Goal: Task Accomplishment & Management: Use online tool/utility

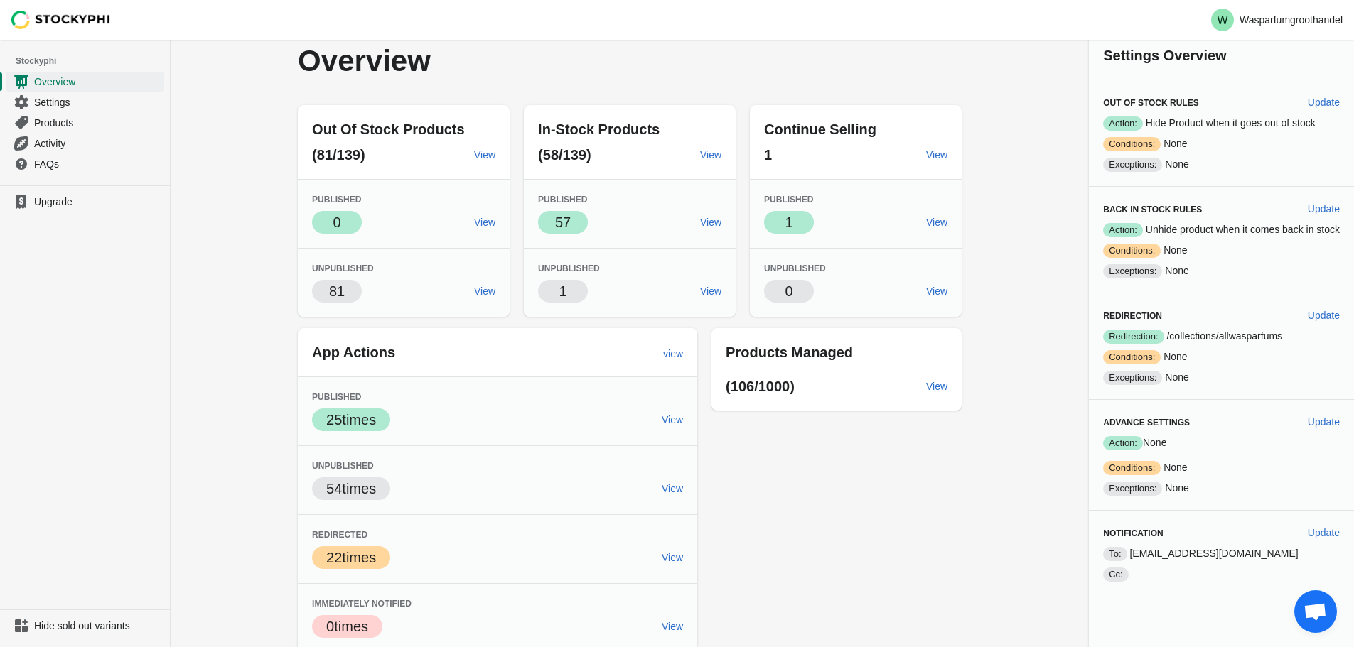
scroll to position [13, 0]
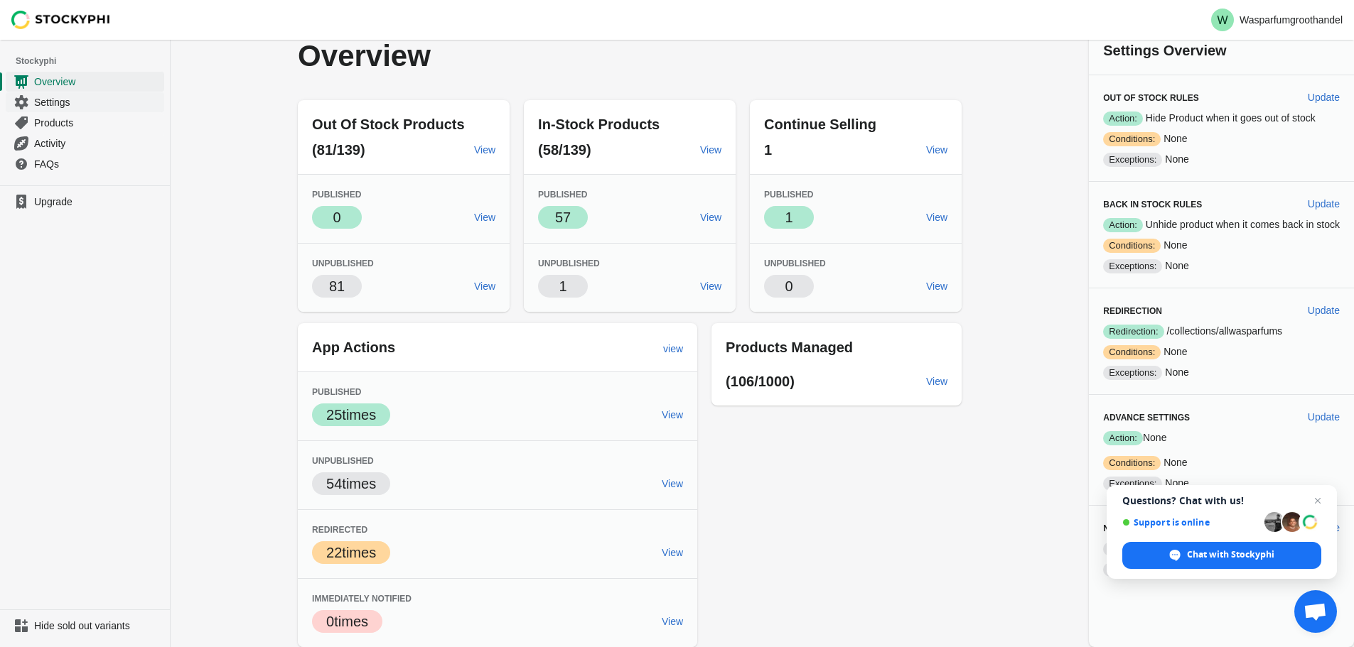
click at [51, 94] on link "Settings" at bounding box center [85, 102] width 158 height 21
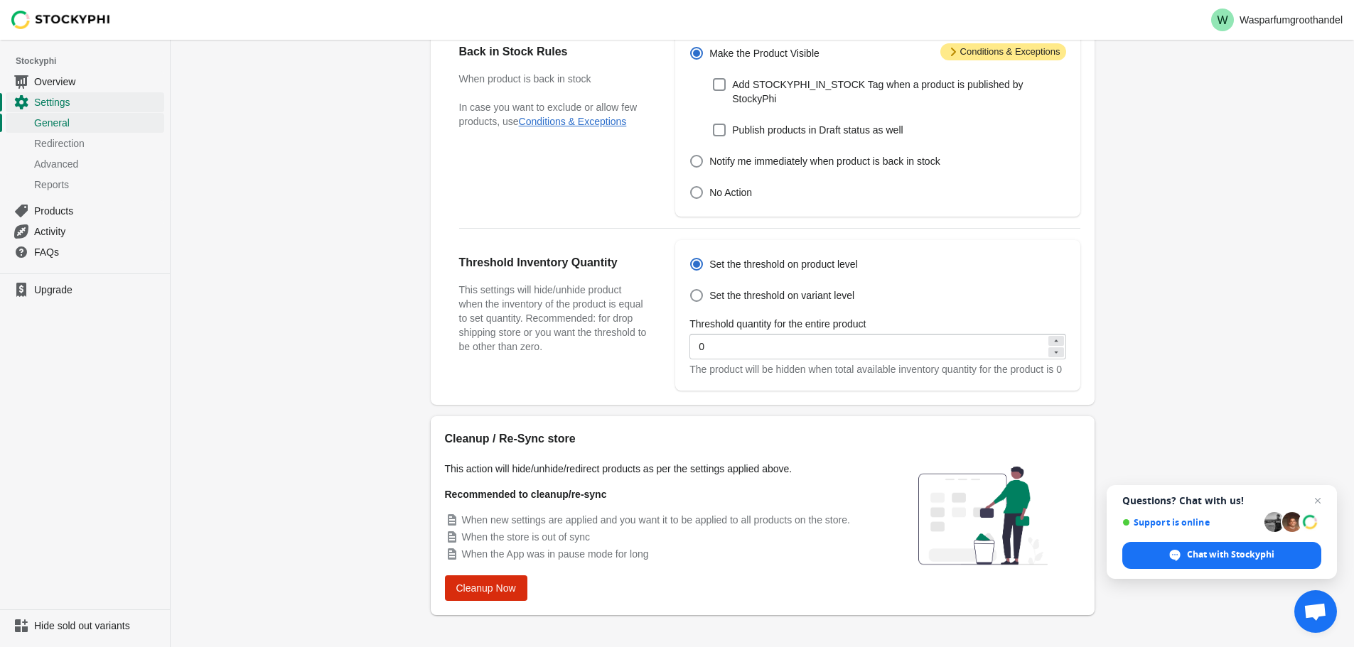
scroll to position [390, 0]
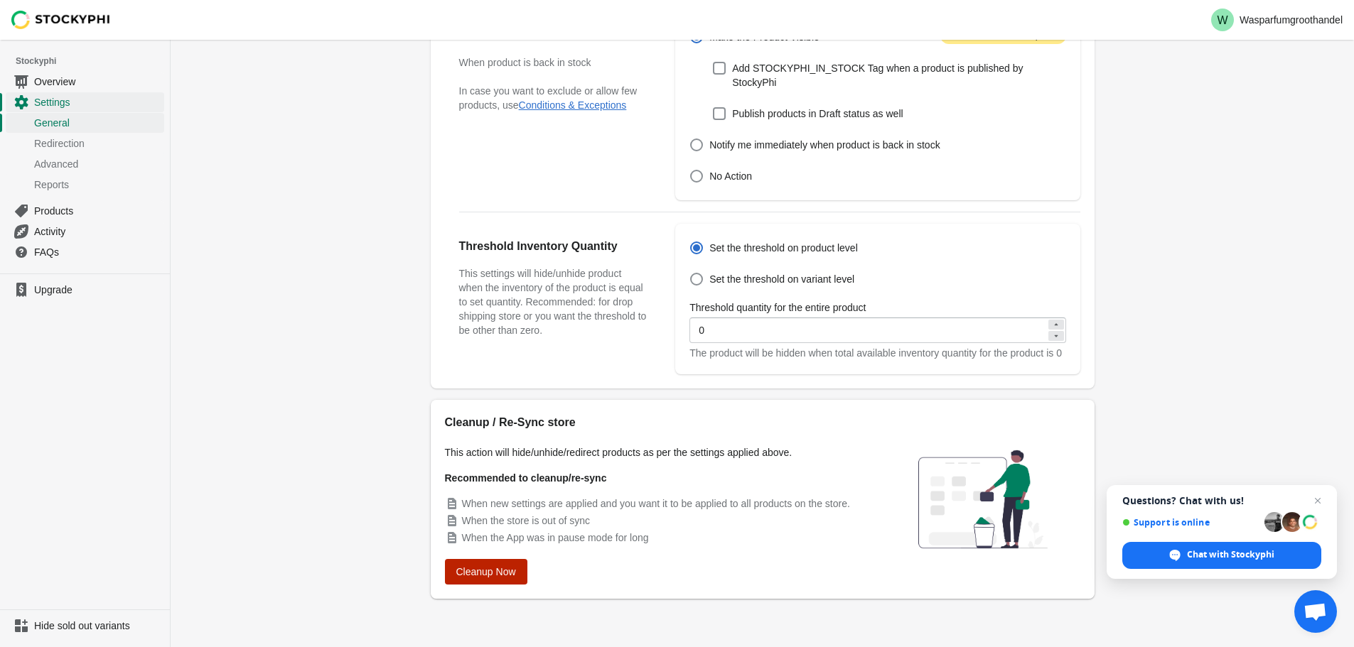
click at [493, 566] on span "Cleanup Now" at bounding box center [486, 571] width 60 height 11
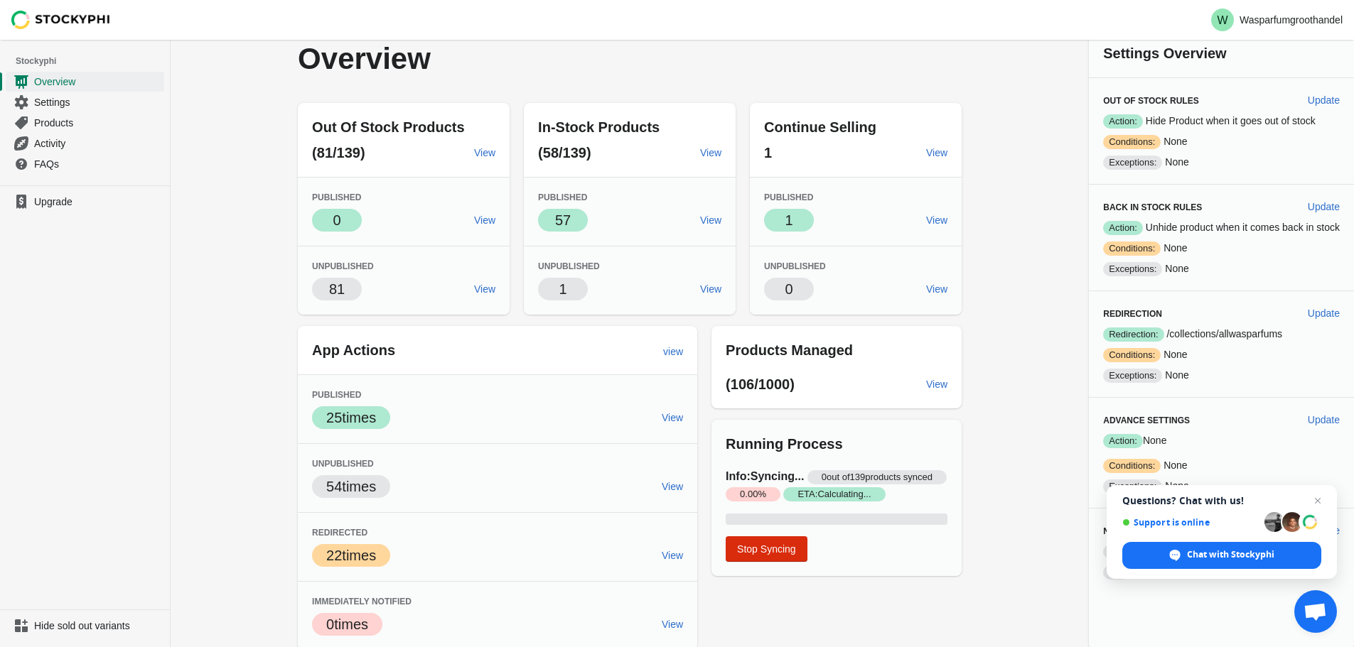
scroll to position [13, 0]
